Goal: Task Accomplishment & Management: Use online tool/utility

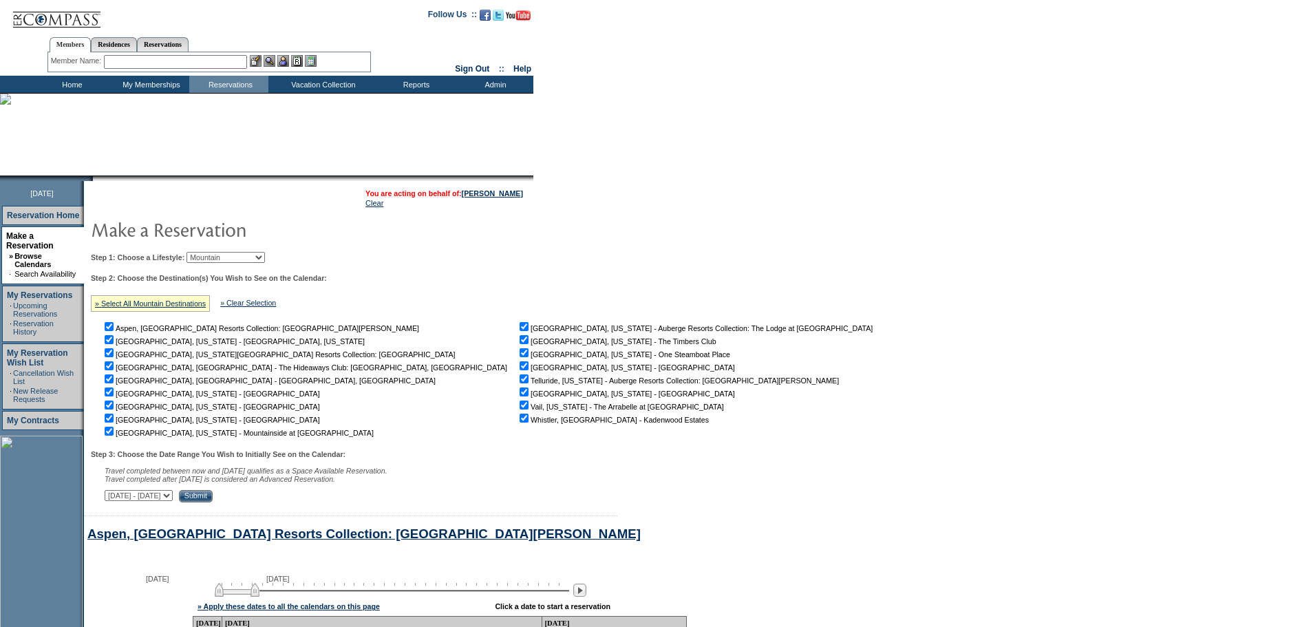
click at [81, 89] on td "Home" at bounding box center [70, 84] width 79 height 17
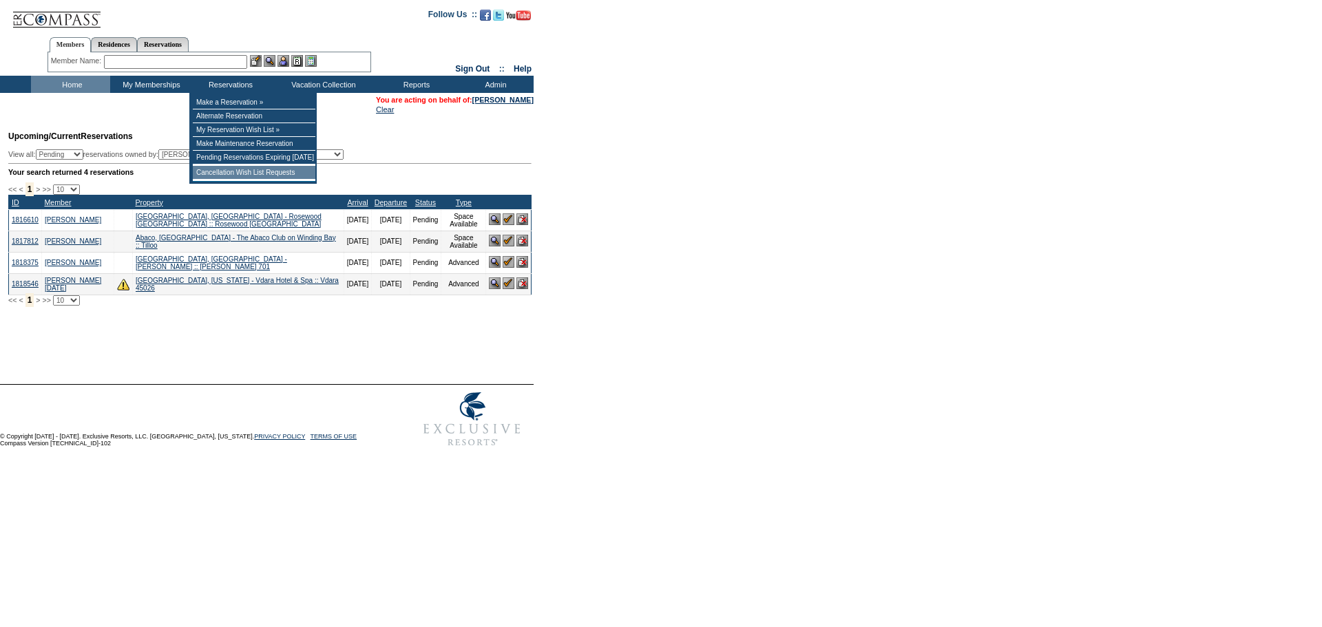
click at [246, 175] on td "Cancellation Wish List Requests" at bounding box center [254, 173] width 123 height 14
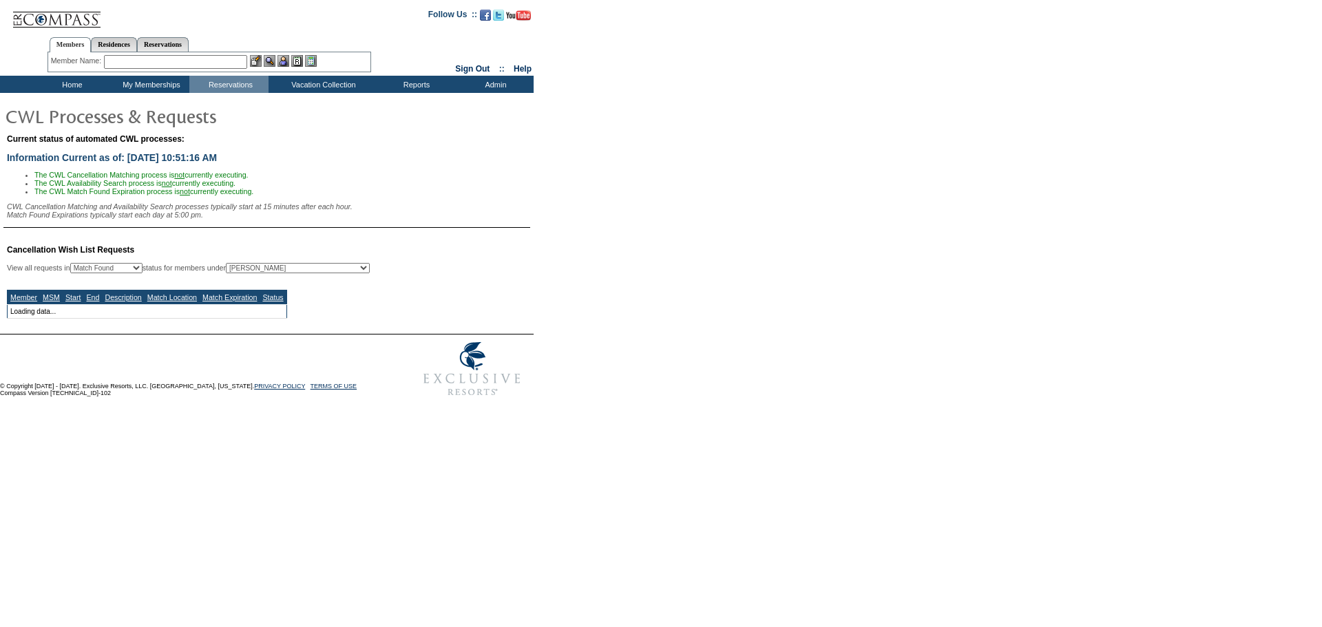
select select "50"
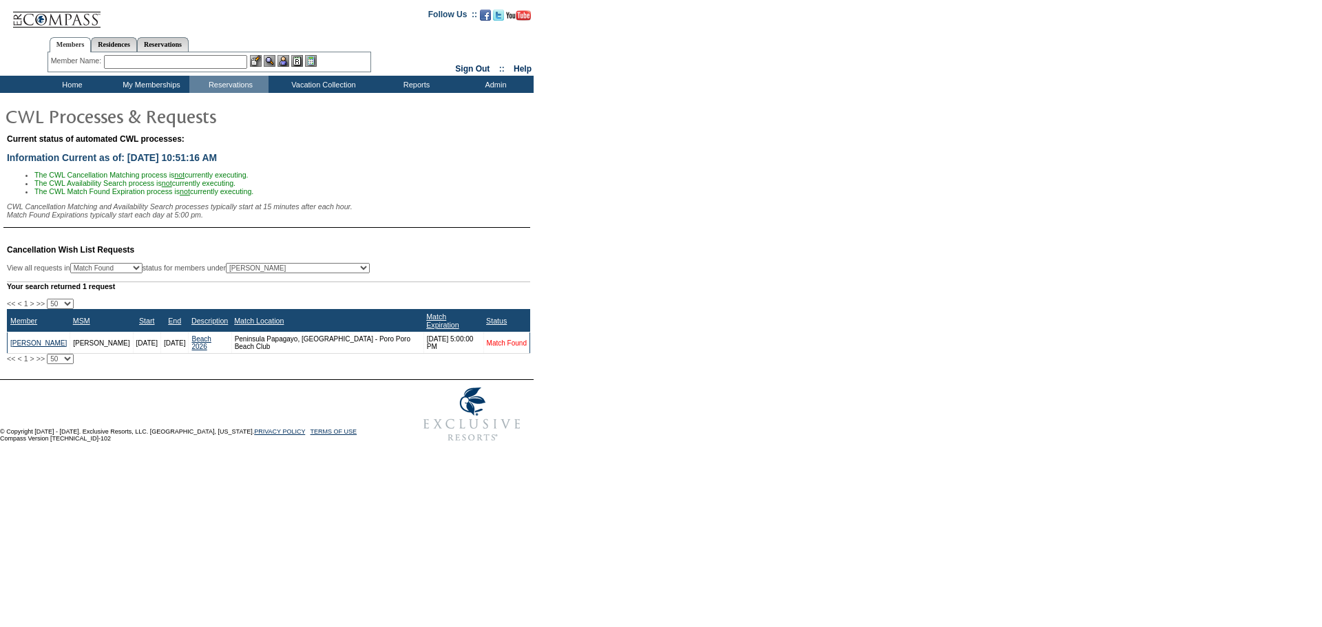
click at [504, 347] on link "Match Found" at bounding box center [507, 343] width 40 height 8
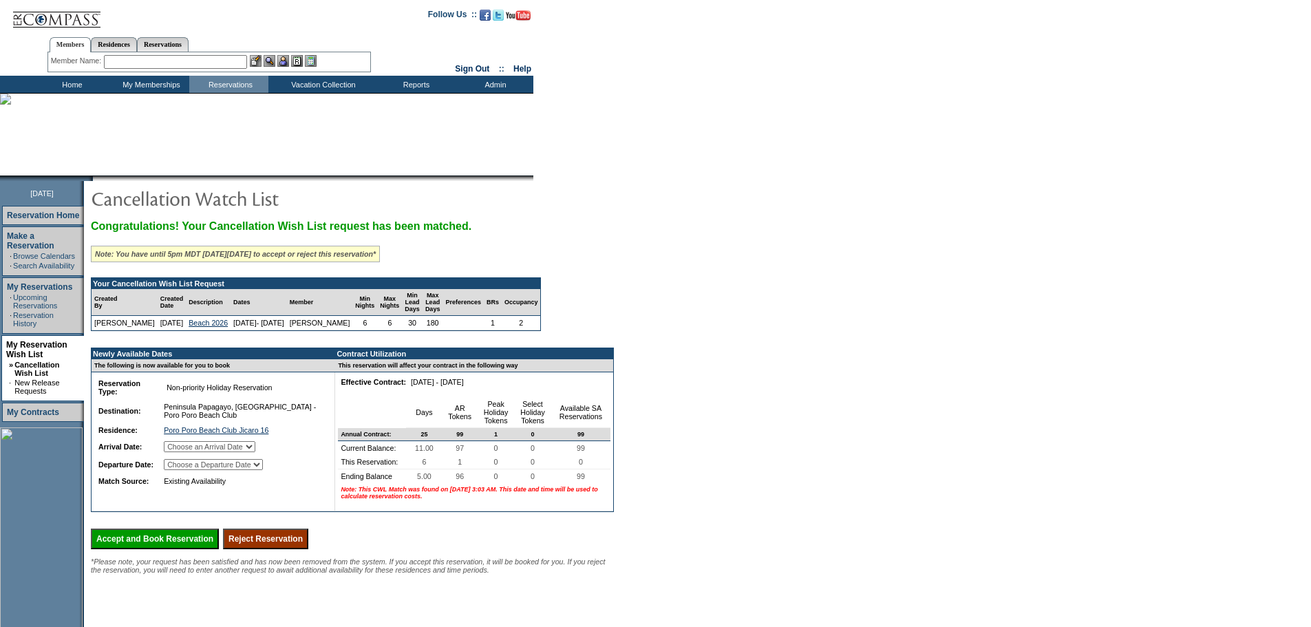
click at [255, 452] on select "Choose an Arrival Date [DATE] [DATE] [DATE] [DATE] [DATE] [DATE]" at bounding box center [210, 446] width 92 height 11
select select "[DATE]"
click at [181, 452] on select "Choose an Arrival Date [DATE] [DATE] [DATE] [DATE] [DATE] [DATE]" at bounding box center [210, 446] width 92 height 11
click at [263, 470] on select "Choose a Departure Date [DATE] [DATE] [DATE] [DATE] [DATE] [DATE]" at bounding box center [213, 464] width 99 height 11
select select "[DATE]"
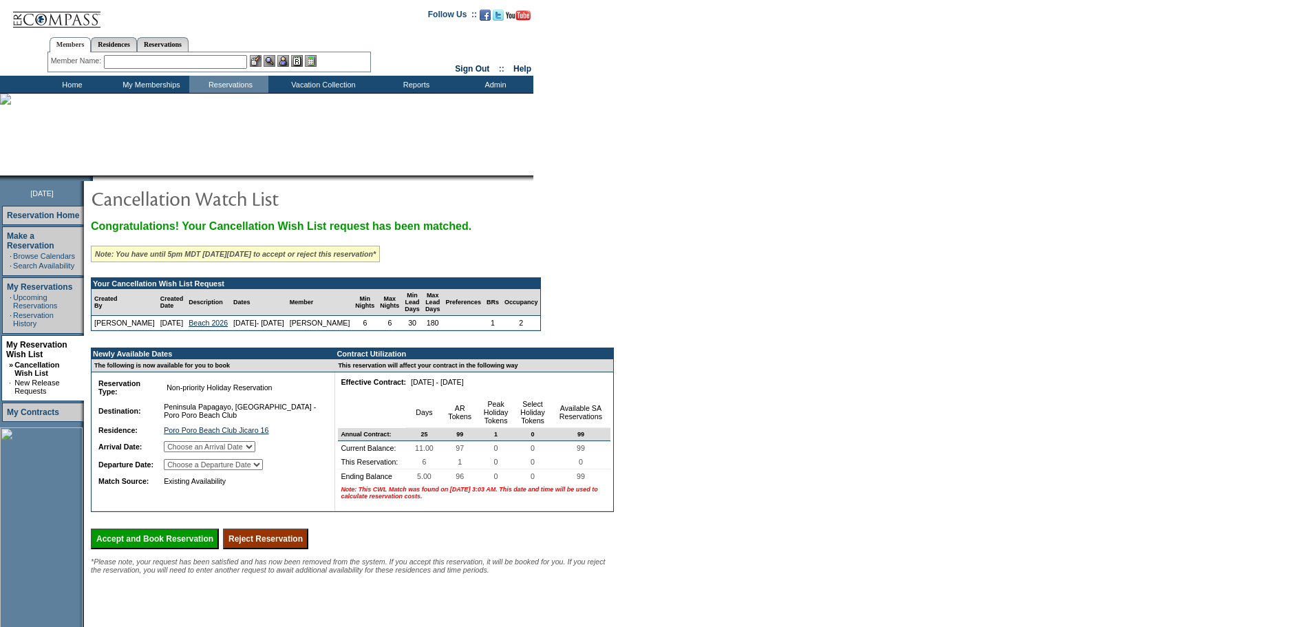
click at [182, 470] on select "Choose a Departure Date [DATE] [DATE] [DATE] [DATE] [DATE] [DATE]" at bounding box center [213, 464] width 99 height 11
click at [263, 470] on select "Choose a Departure Date [DATE] [DATE] [DATE] [DATE] [DATE] [DATE]" at bounding box center [213, 464] width 99 height 11
click at [310, 511] on td "Reservation Type: Non-priority Holiday Reservation Reservation Subtype: Destina…" at bounding box center [209, 441] width 235 height 139
click at [151, 549] on input "Accept and Book Reservation" at bounding box center [155, 539] width 128 height 21
